Goal: Information Seeking & Learning: Learn about a topic

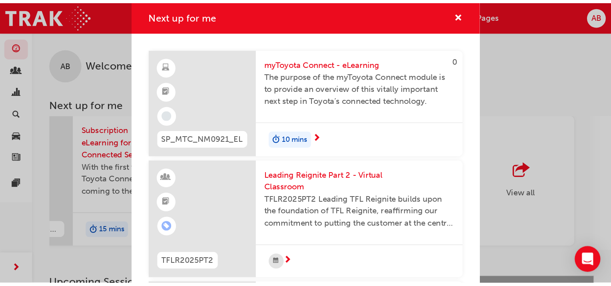
scroll to position [0, 553]
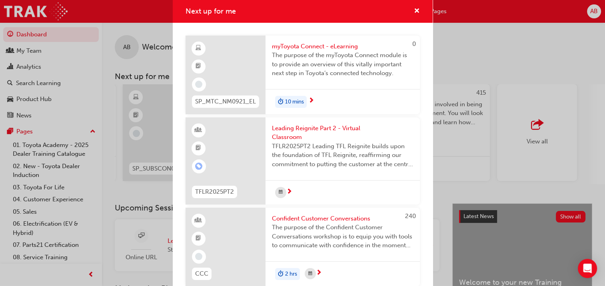
click at [306, 102] on div "10 mins" at bounding box center [291, 102] width 32 height 12
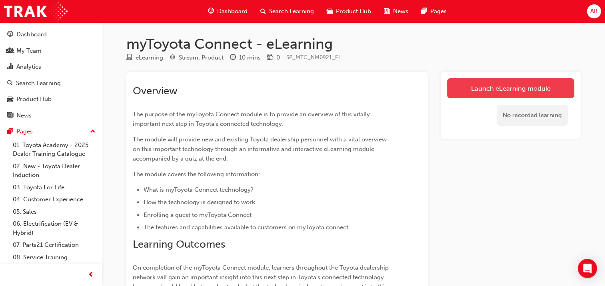
click at [456, 97] on link "Launch eLearning module" at bounding box center [510, 88] width 127 height 20
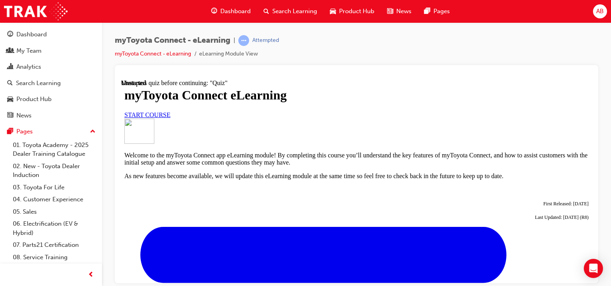
scroll to position [80, 0]
click at [170, 118] on span "START COURSE" at bounding box center [147, 114] width 46 height 7
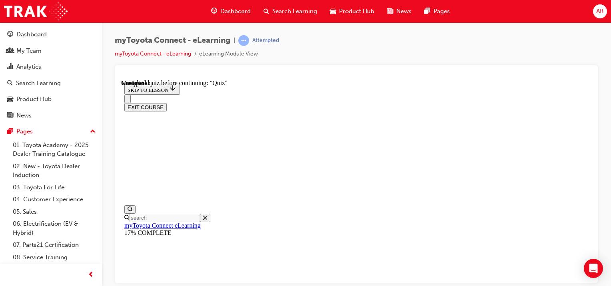
scroll to position [791, 0]
drag, startPoint x: 215, startPoint y: 210, endPoint x: 216, endPoint y: 219, distance: 8.9
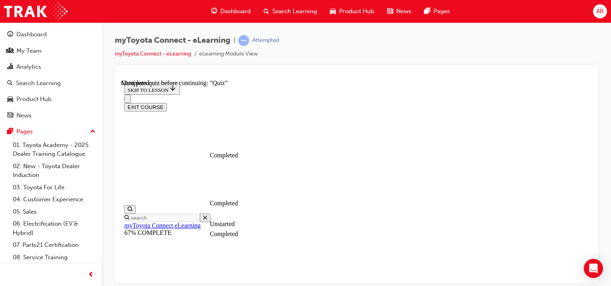
scroll to position [77, 0]
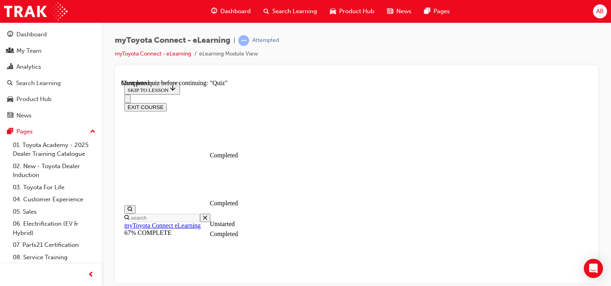
scroll to position [184, 0]
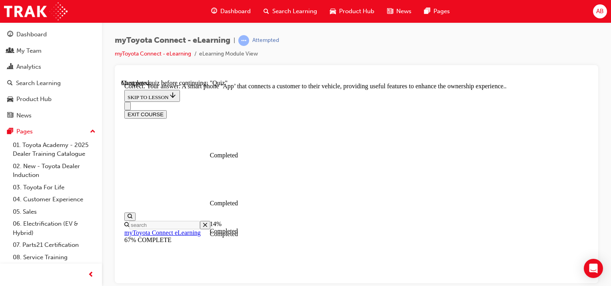
scroll to position [236, 0]
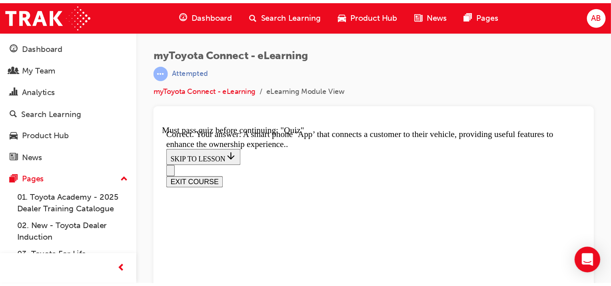
scroll to position [0, 0]
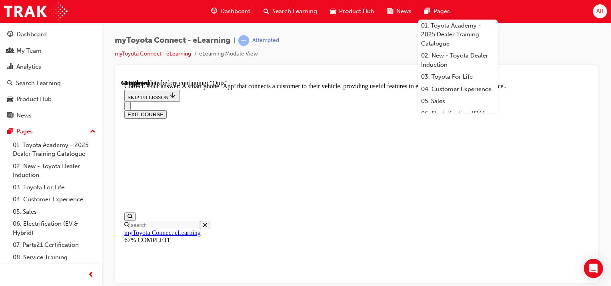
click at [340, 21] on div "Dashboard Search Learning Product Hub News Pages 01. Toyota Academy - 2025 Deal…" at bounding box center [331, 11] width 258 height 23
click at [373, 74] on div at bounding box center [356, 76] width 471 height 8
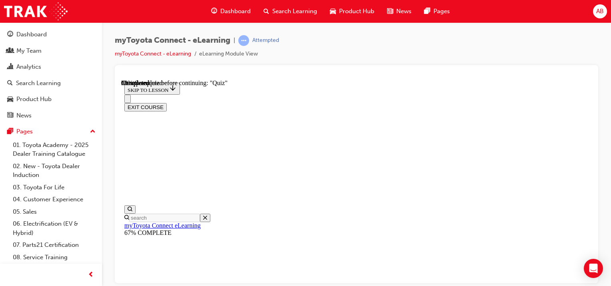
scroll to position [104, 0]
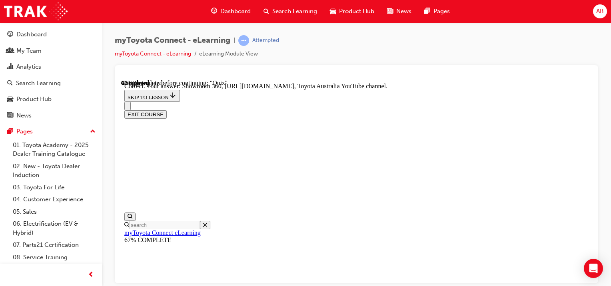
scroll to position [252, 0]
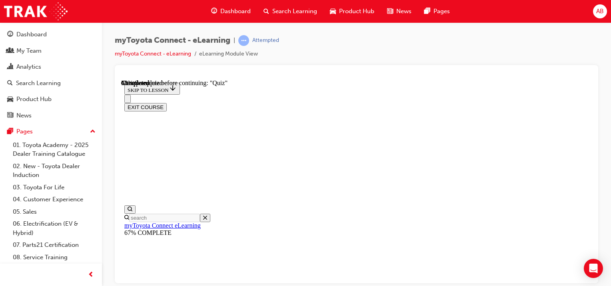
scroll to position [144, 0]
drag, startPoint x: 321, startPoint y: 236, endPoint x: 346, endPoint y: 241, distance: 25.3
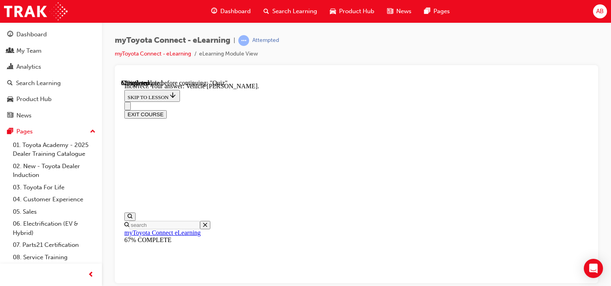
scroll to position [161, 0]
drag, startPoint x: 405, startPoint y: 276, endPoint x: 403, endPoint y: 271, distance: 5.6
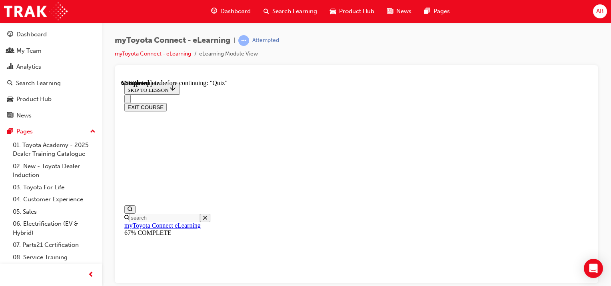
scroll to position [104, 0]
drag, startPoint x: 318, startPoint y: 212, endPoint x: 318, endPoint y: 207, distance: 5.2
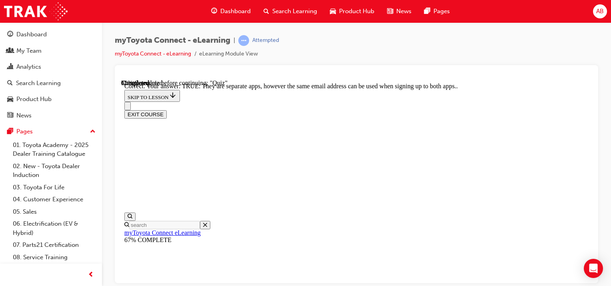
scroll to position [184, 0]
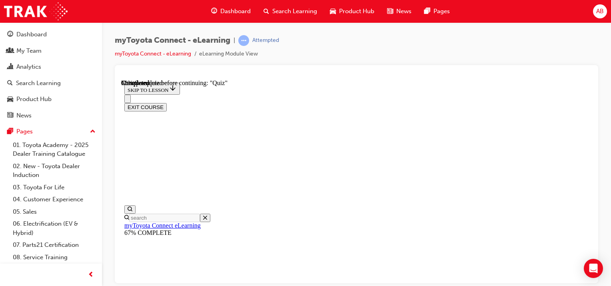
scroll to position [91, 0]
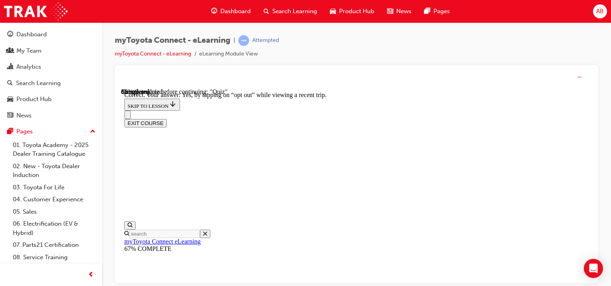
scroll to position [171, 0]
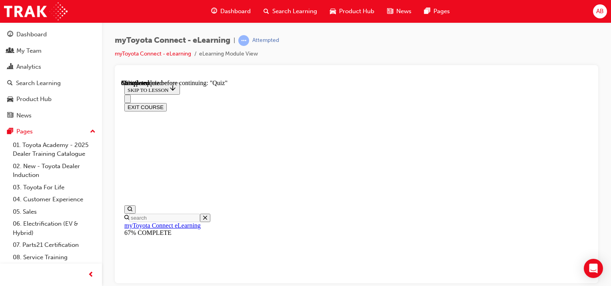
scroll to position [184, 0]
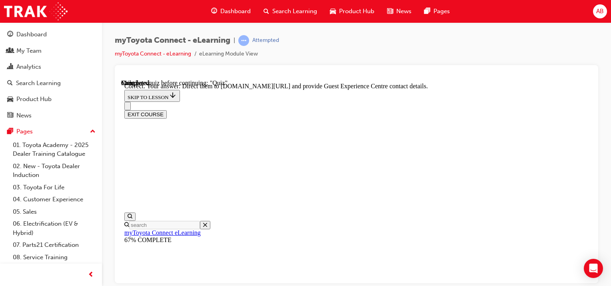
scroll to position [244, 0]
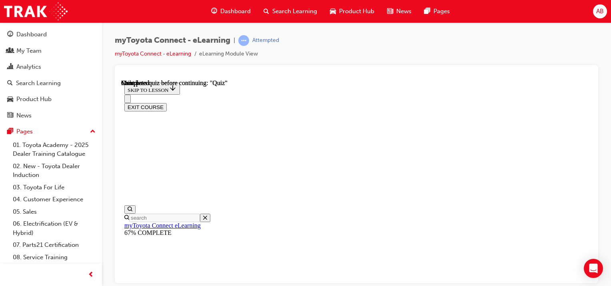
scroll to position [228, 0]
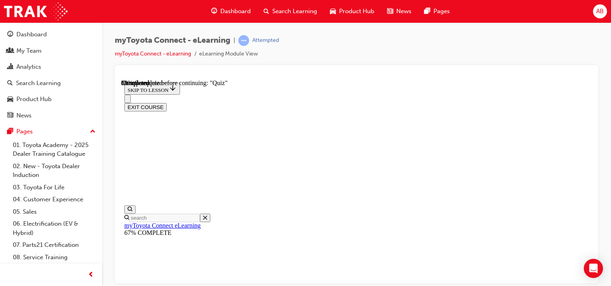
scroll to position [104, 0]
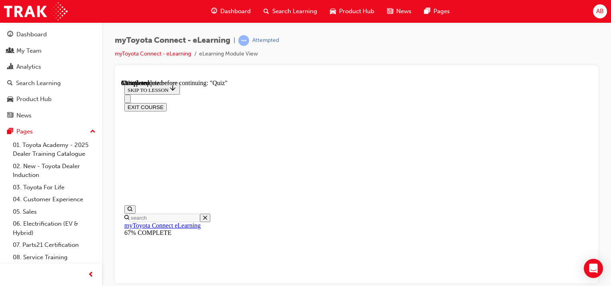
scroll to position [107, 0]
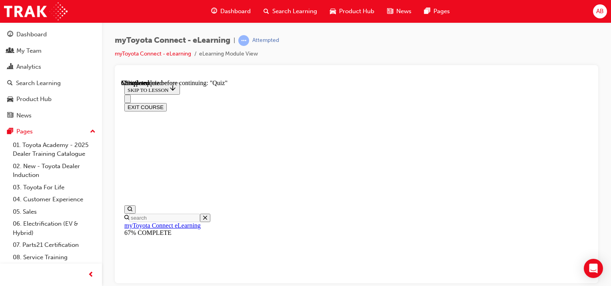
scroll to position [123, 0]
